Goal: Task Accomplishment & Management: Manage account settings

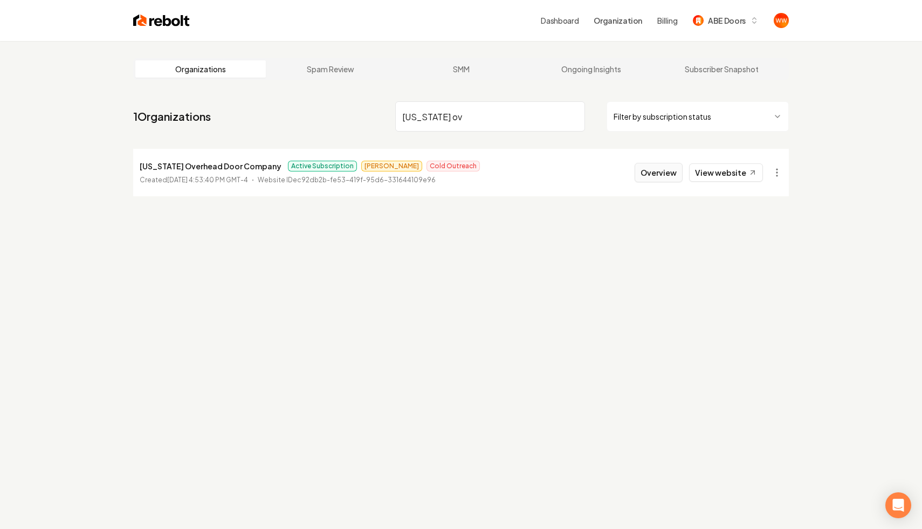
type input "[US_STATE] ov"
click at [660, 168] on button "Overview" at bounding box center [659, 172] width 48 height 19
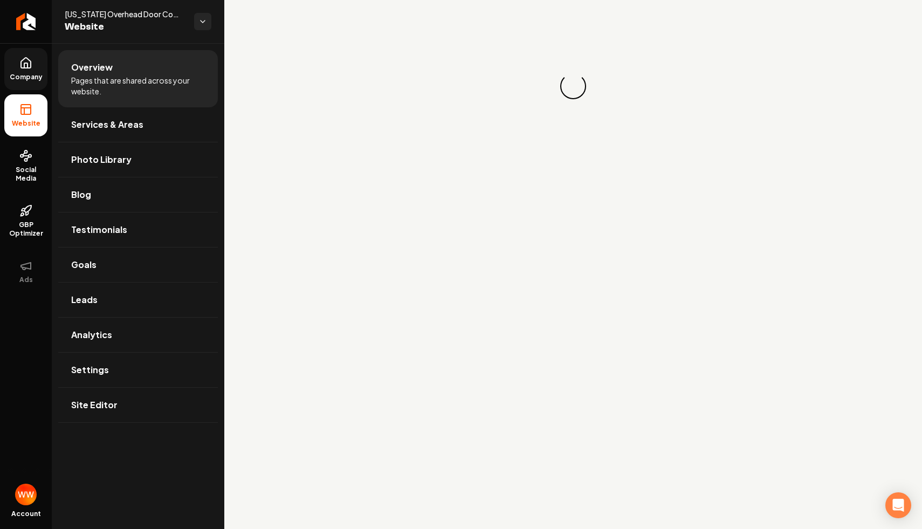
click at [23, 67] on icon at bounding box center [26, 63] width 10 height 10
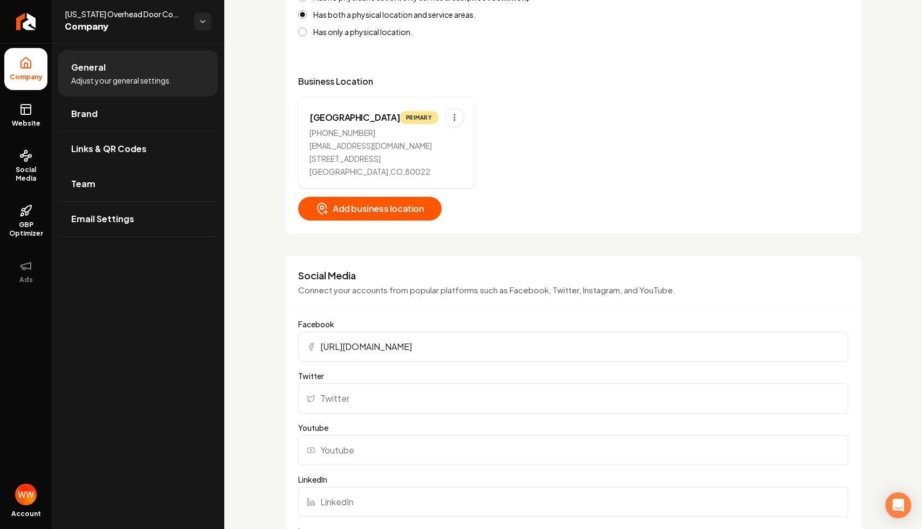
scroll to position [535, 0]
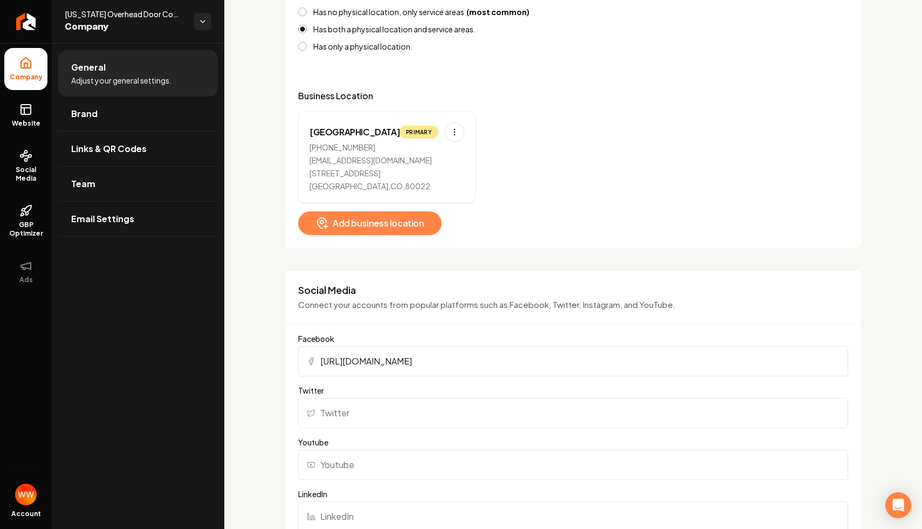
click at [423, 213] on button "Add business location" at bounding box center [369, 223] width 143 height 24
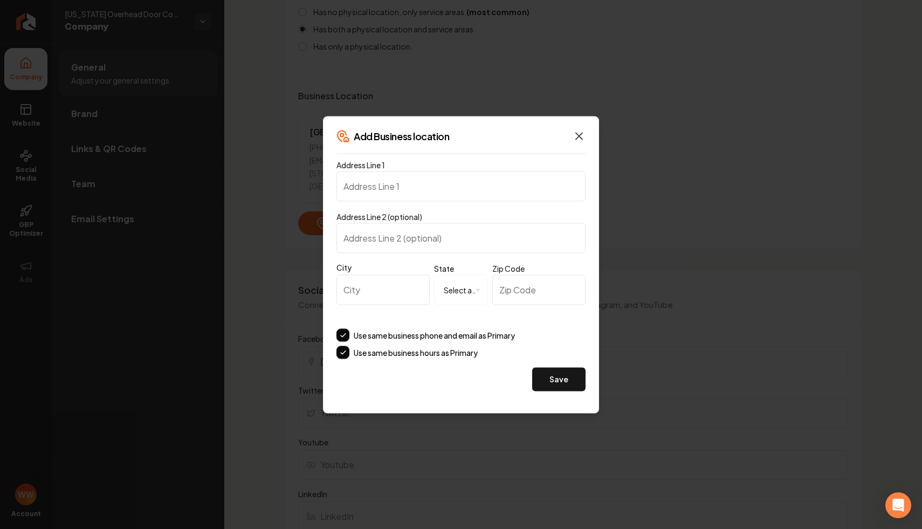
click at [584, 137] on icon "button" at bounding box center [579, 135] width 13 height 13
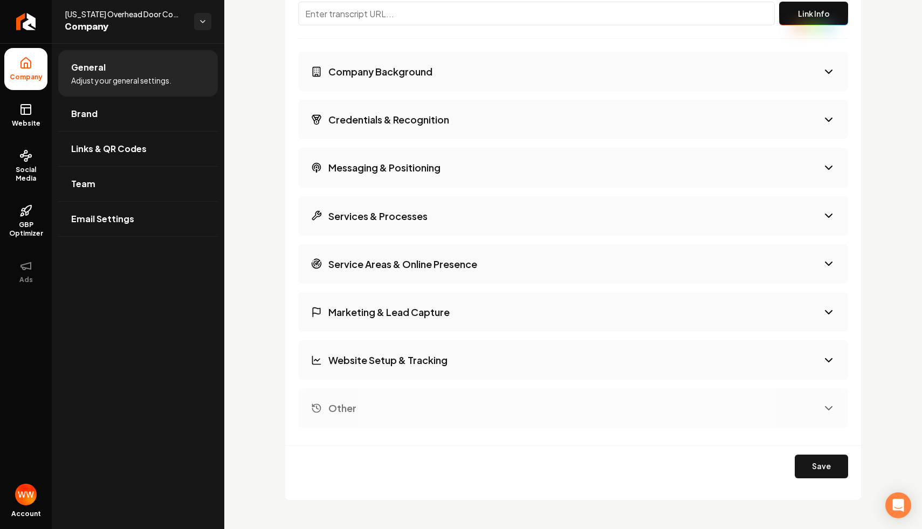
scroll to position [1558, 0]
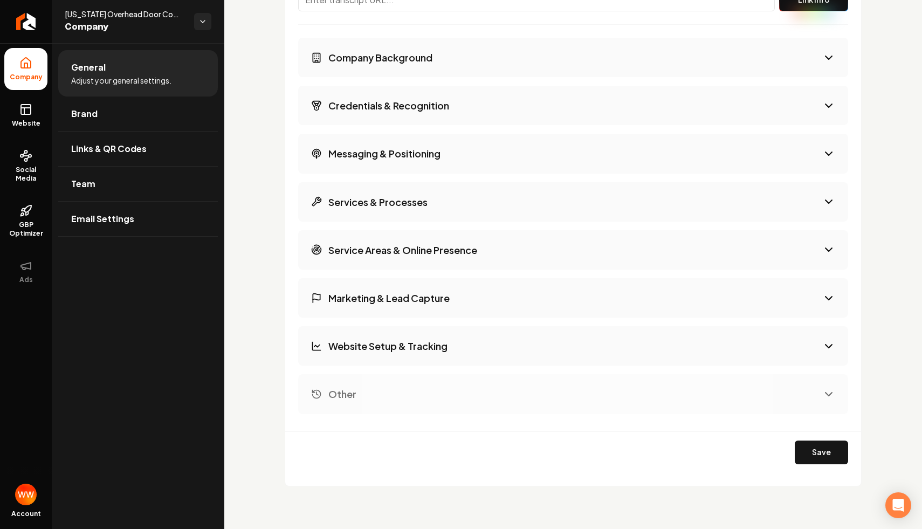
click at [479, 70] on button "Company Background" at bounding box center [573, 57] width 550 height 39
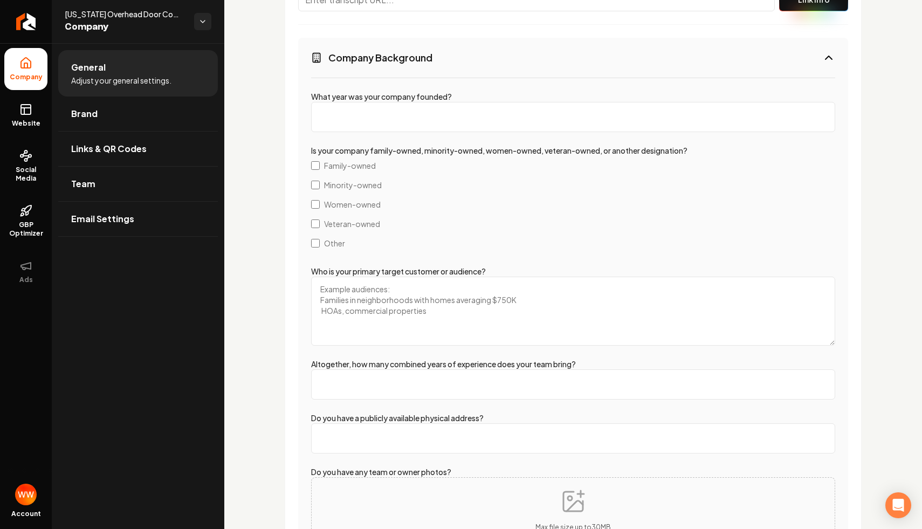
click at [479, 70] on button "Company Background" at bounding box center [573, 57] width 550 height 39
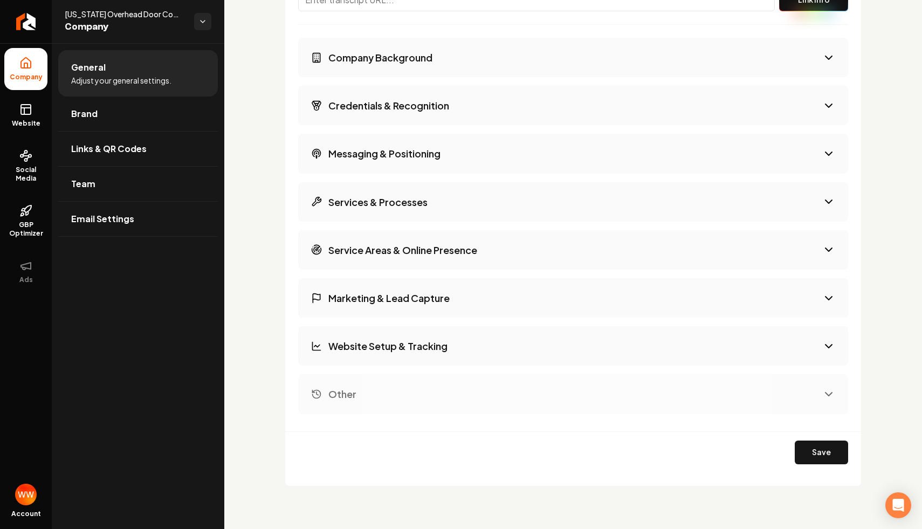
click at [467, 385] on button "Other" at bounding box center [573, 393] width 550 height 39
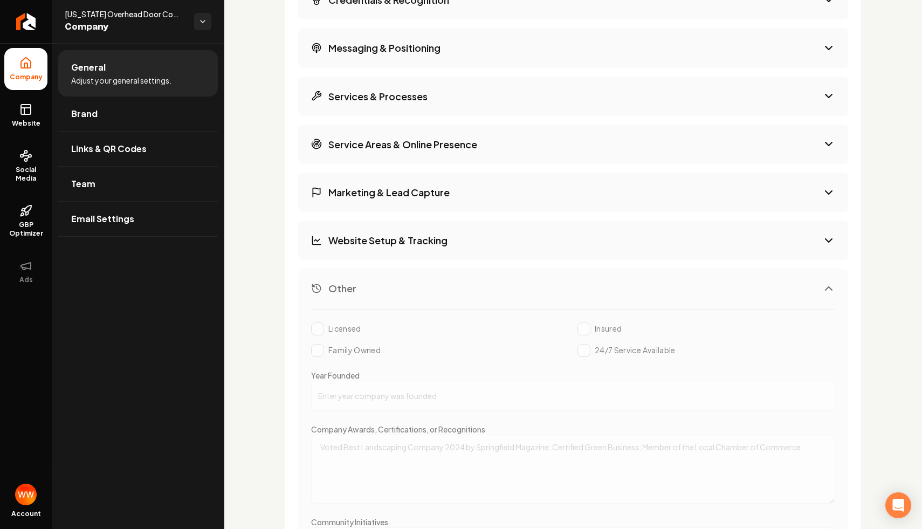
click at [486, 285] on button "Other" at bounding box center [573, 288] width 550 height 39
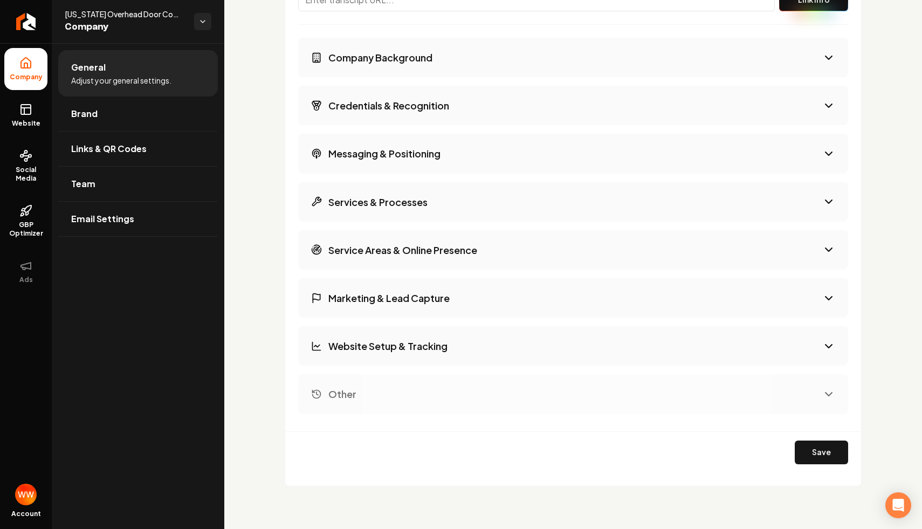
click at [449, 202] on button "Services & Processes" at bounding box center [573, 201] width 550 height 39
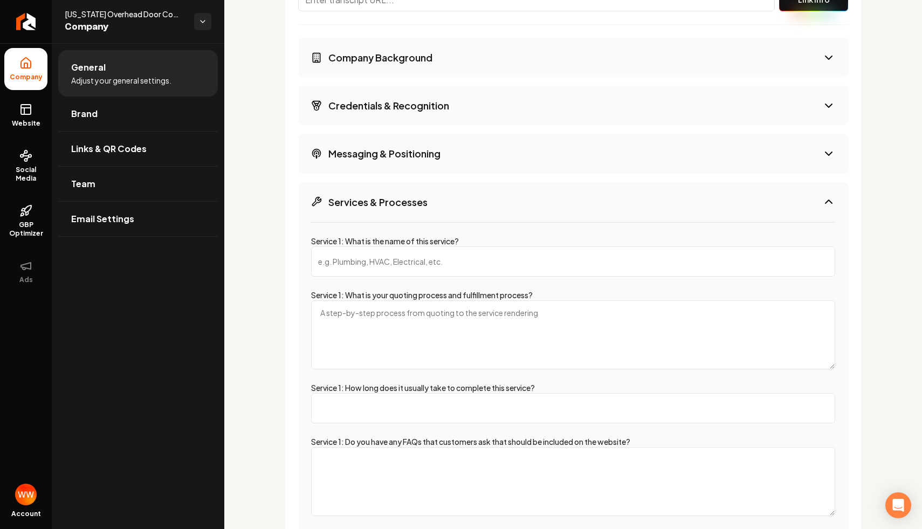
click at [447, 159] on button "Messaging & Positioning" at bounding box center [573, 153] width 550 height 39
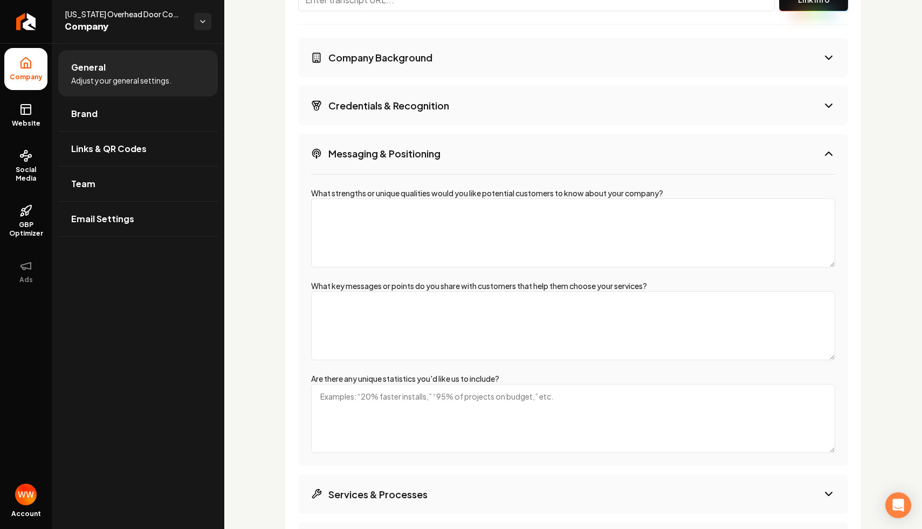
click at [445, 108] on h3 "Credentials & Recognition" at bounding box center [388, 105] width 121 height 13
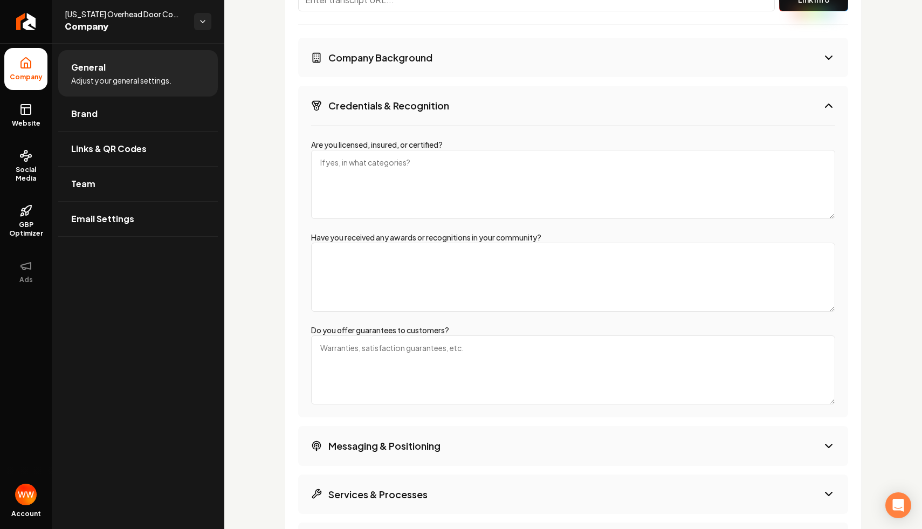
click at [442, 53] on button "Company Background" at bounding box center [573, 57] width 550 height 39
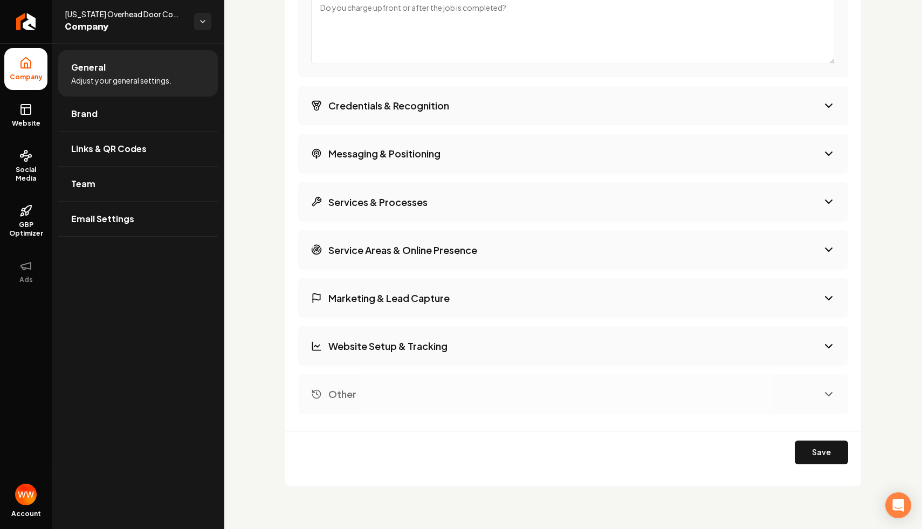
click at [439, 217] on button "Services & Processes" at bounding box center [573, 201] width 550 height 39
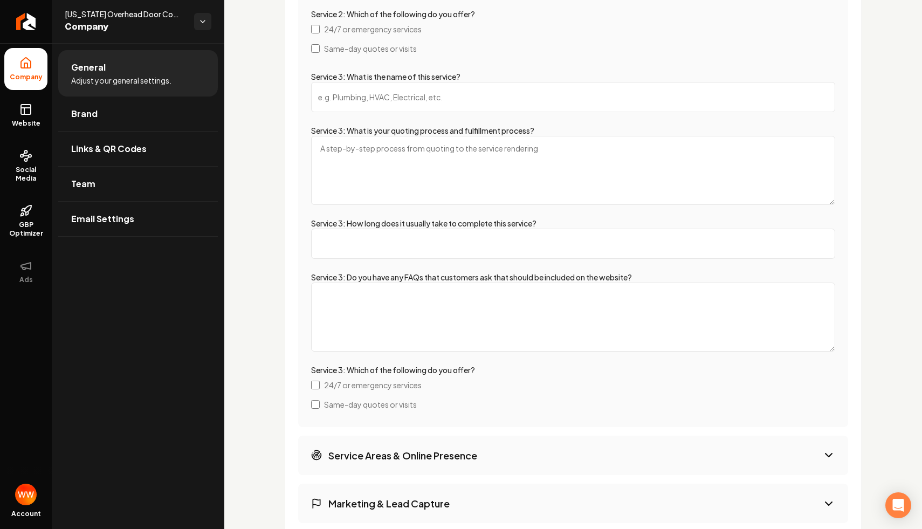
scroll to position [2393, 0]
